Goal: Transaction & Acquisition: Purchase product/service

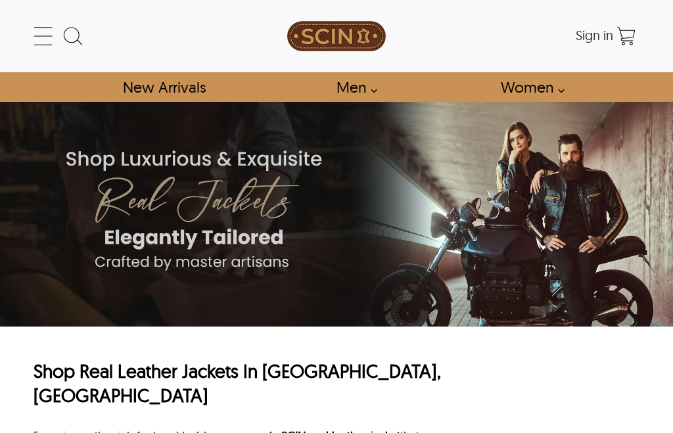
click at [366, 81] on link "Men" at bounding box center [352, 87] width 63 height 30
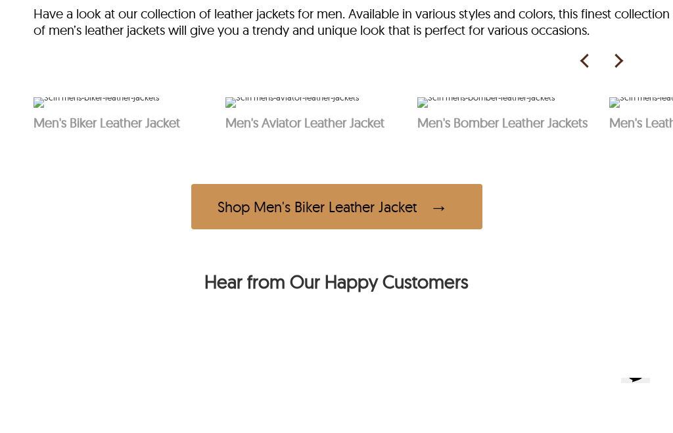
click at [620, 57] on img at bounding box center [618, 61] width 20 height 20
click at [628, 57] on img at bounding box center [618, 61] width 20 height 20
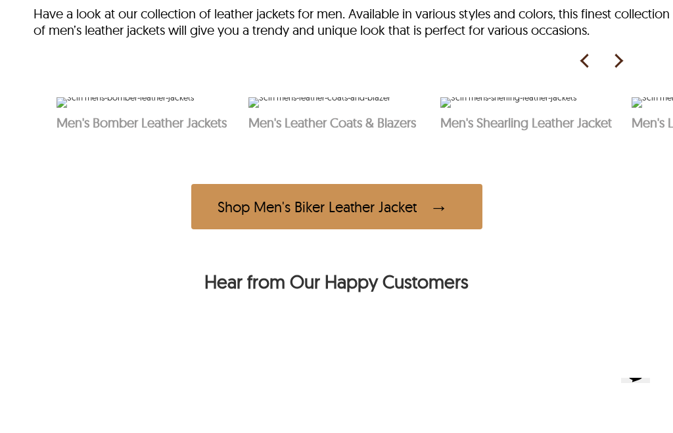
scroll to position [0, 384]
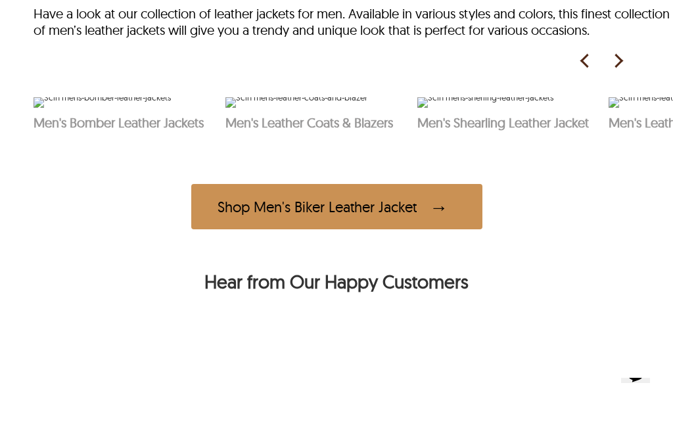
click at [626, 57] on img at bounding box center [618, 61] width 20 height 20
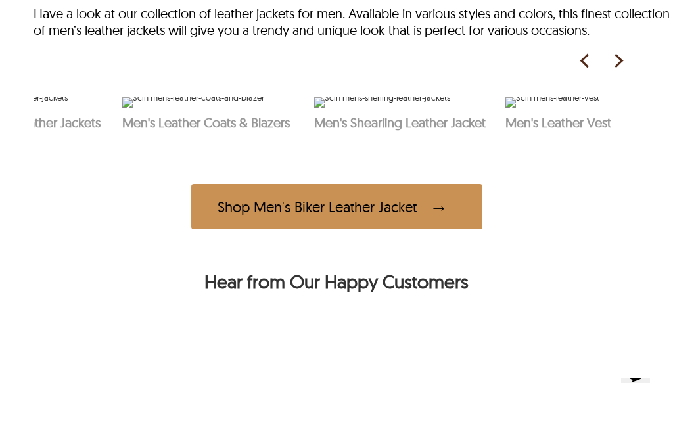
scroll to position [0, 498]
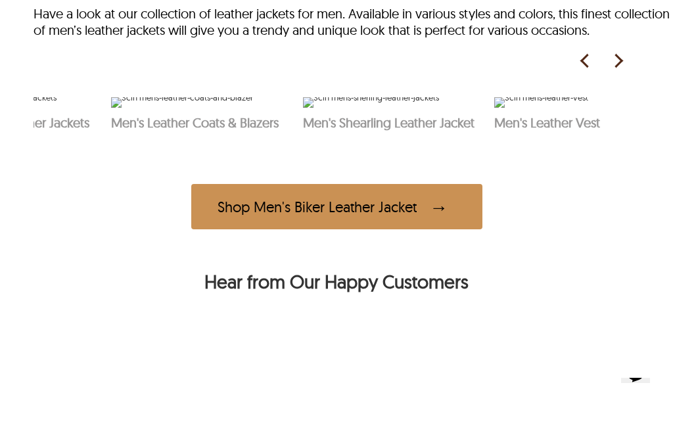
click at [623, 69] on img at bounding box center [618, 61] width 20 height 20
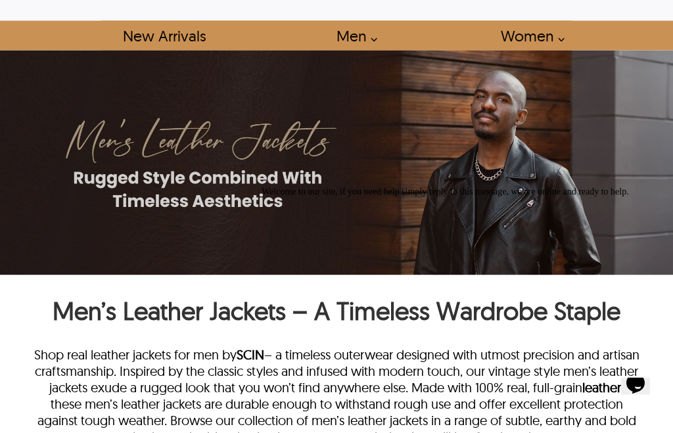
scroll to position [0, 0]
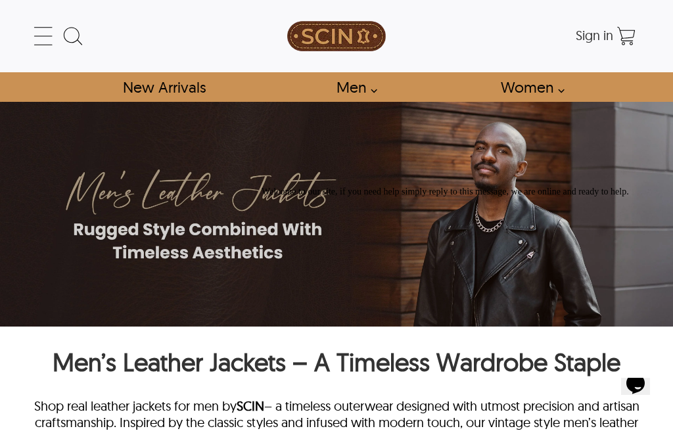
click at [645, 197] on div "Welcome to our site, if you need help simply reply to this message, we are onli…" at bounding box center [462, 192] width 403 height 11
click at [261, 187] on icon "Chat attention grabber" at bounding box center [261, 187] width 0 height 0
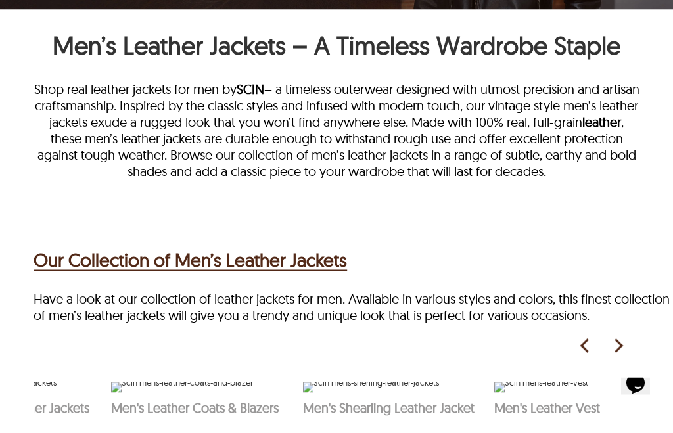
scroll to position [318, 0]
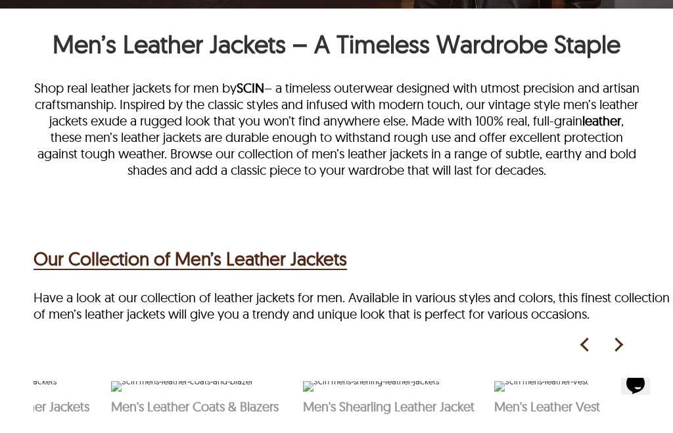
click at [335, 268] on h2 "Our Collection of Men’s Leather Jackets" at bounding box center [190, 259] width 313 height 28
click at [328, 265] on h2 "Our Collection of Men’s Leather Jackets" at bounding box center [190, 259] width 313 height 28
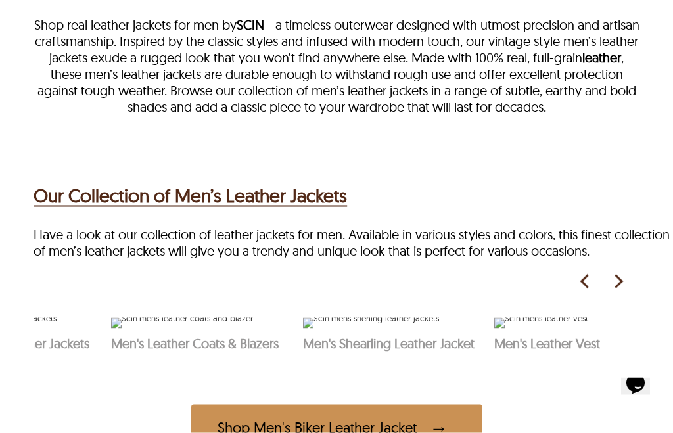
scroll to position [436, 0]
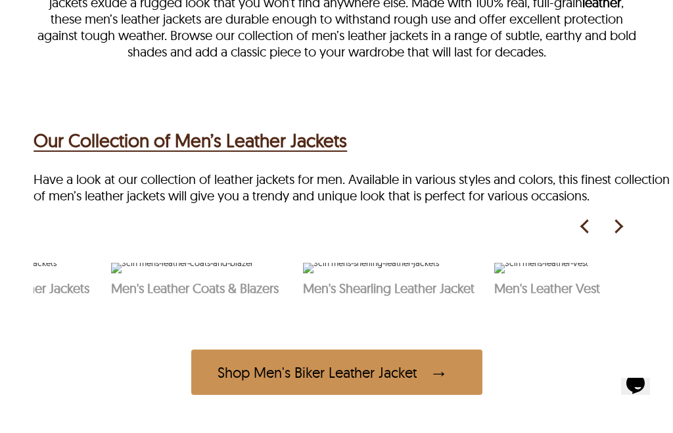
click at [618, 233] on img at bounding box center [618, 227] width 20 height 20
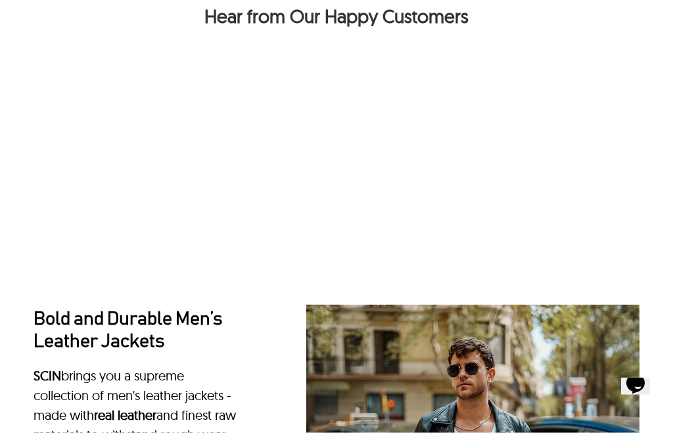
scroll to position [858, 0]
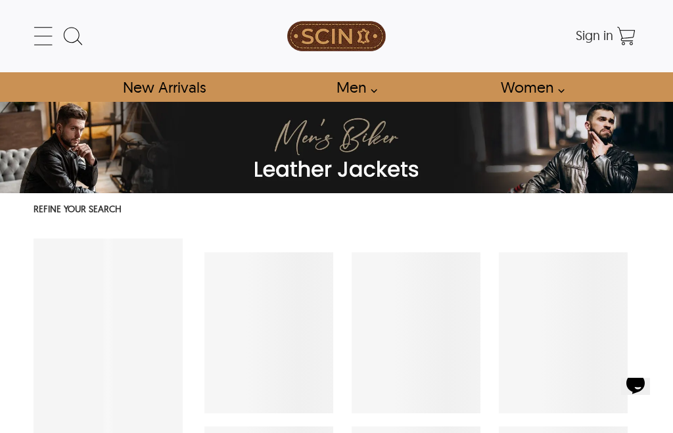
select select "********"
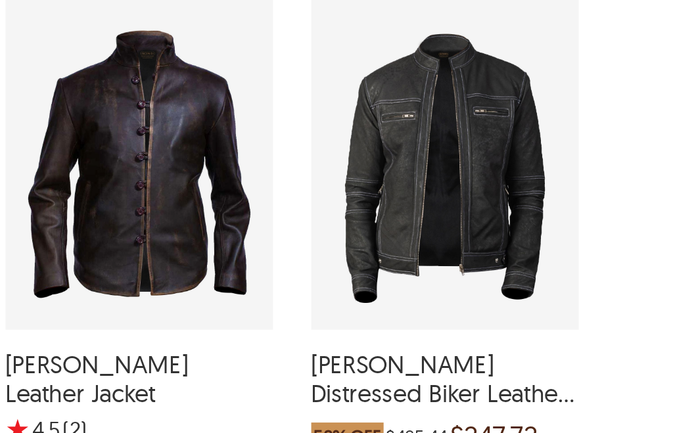
scroll to position [948, 0]
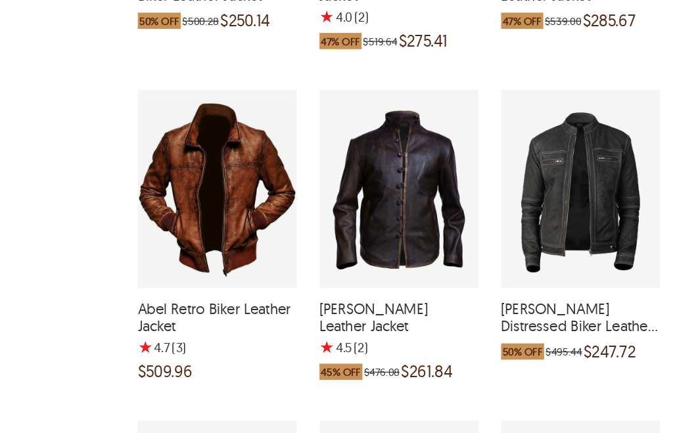
click at [204, 160] on div "Abel Retro Biker Leather Jacket with a 4.666666666666667 Star Rating 3 Product …" at bounding box center [268, 190] width 129 height 161
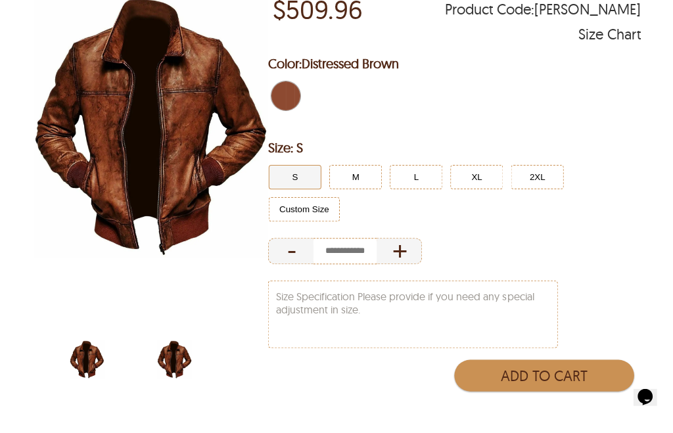
scroll to position [193, 0]
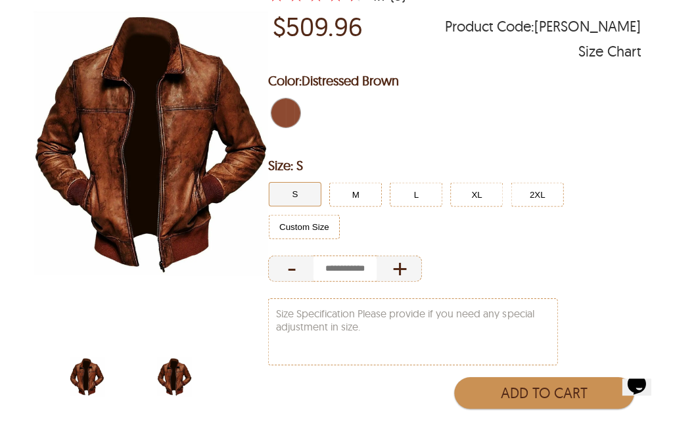
click at [172, 376] on img "Abel Retro Biker Leather Jacket" at bounding box center [174, 376] width 34 height 43
click at [85, 380] on img "Vintage Distressed Brown Retro Biker Real Leather Jacket by SCIN" at bounding box center [87, 376] width 34 height 43
select select "********"
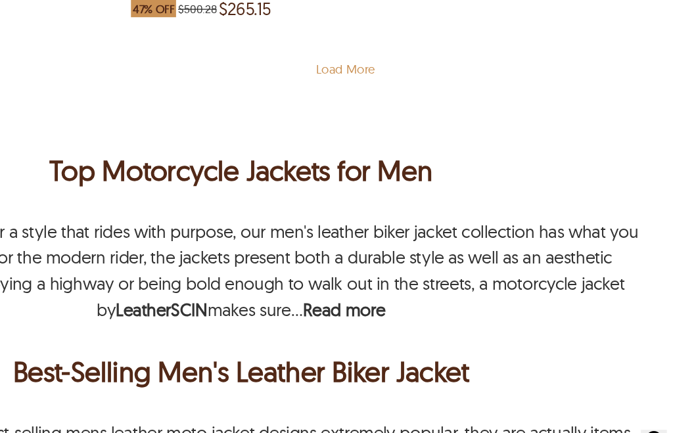
scroll to position [3096, 32]
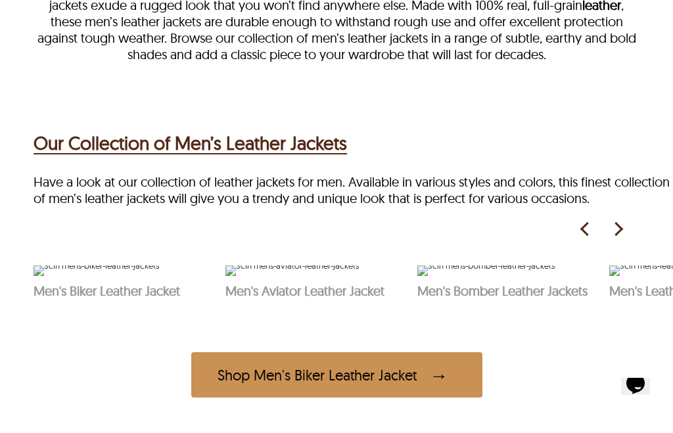
scroll to position [433, 0]
